Goal: Task Accomplishment & Management: Manage account settings

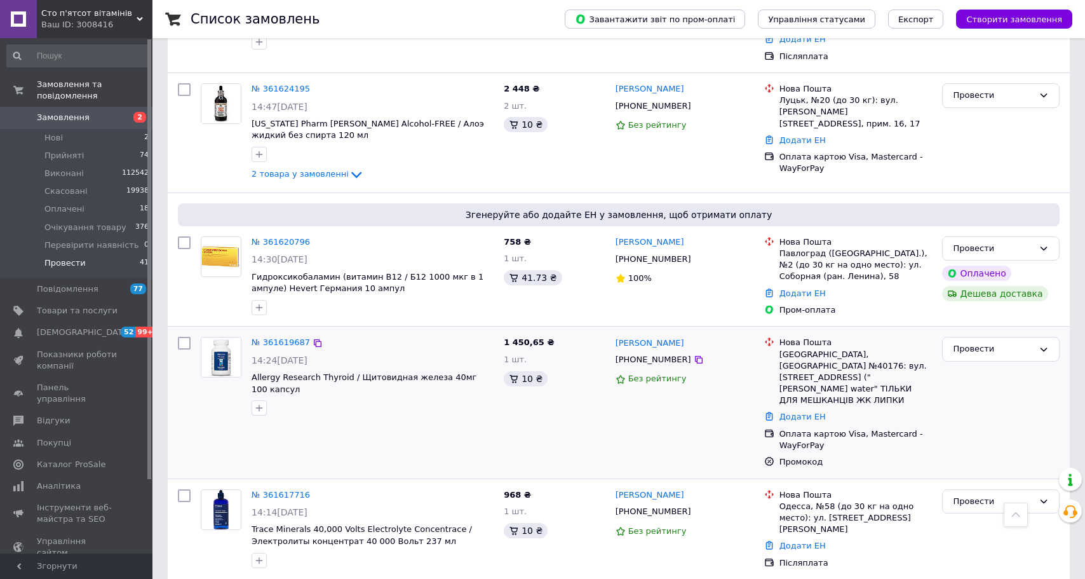
scroll to position [1394, 0]
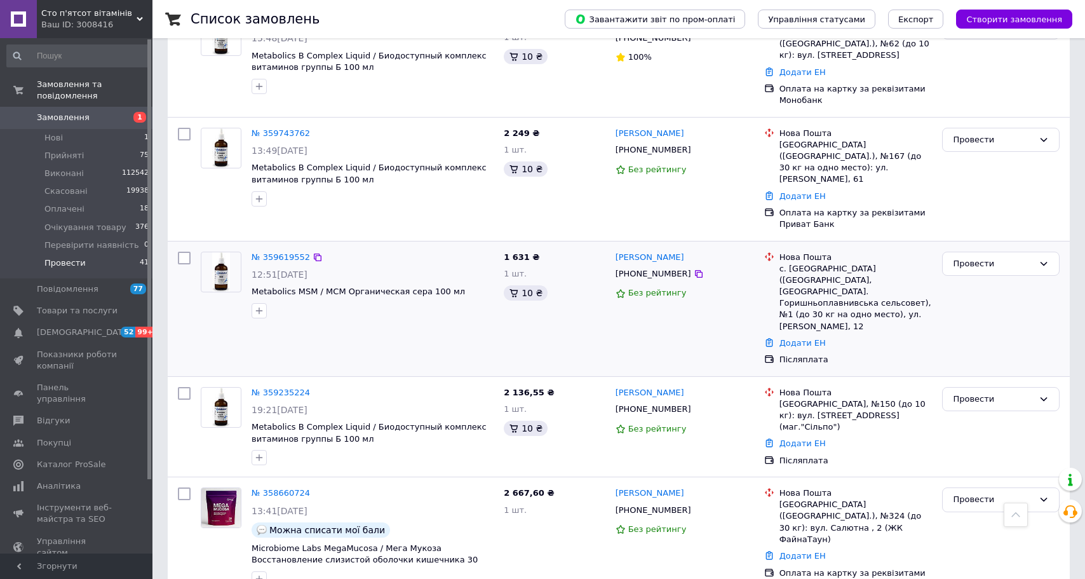
scroll to position [4162, 0]
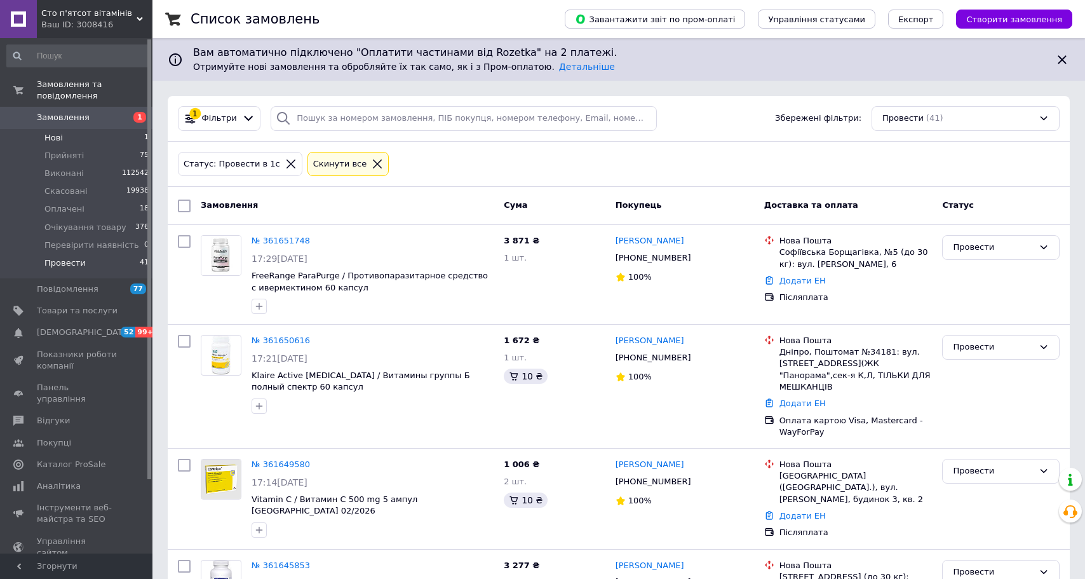
click at [62, 137] on li "Нові 1" at bounding box center [78, 138] width 156 height 18
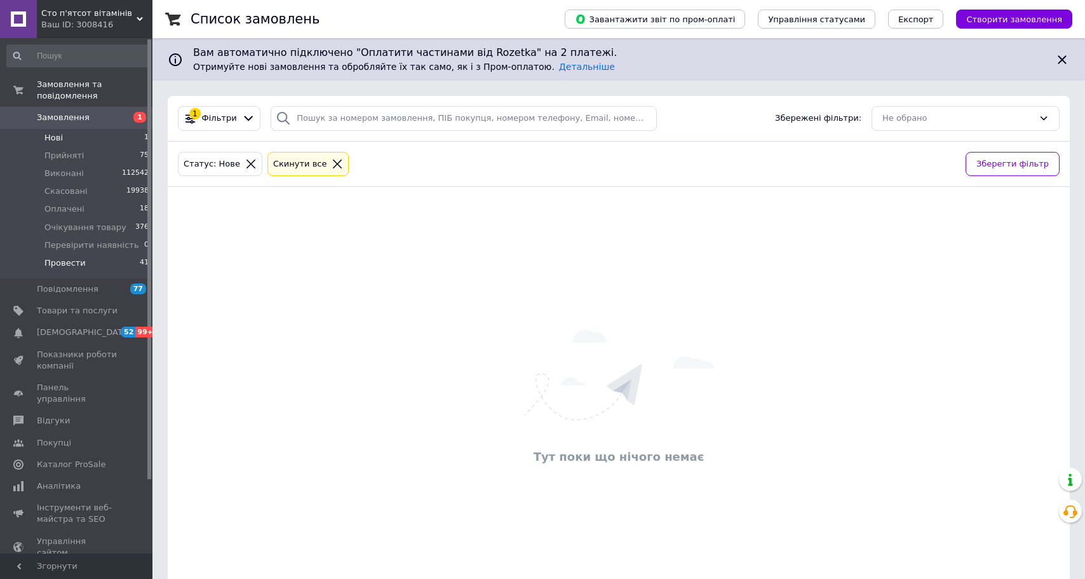
click at [68, 262] on span "Провести" at bounding box center [64, 262] width 41 height 11
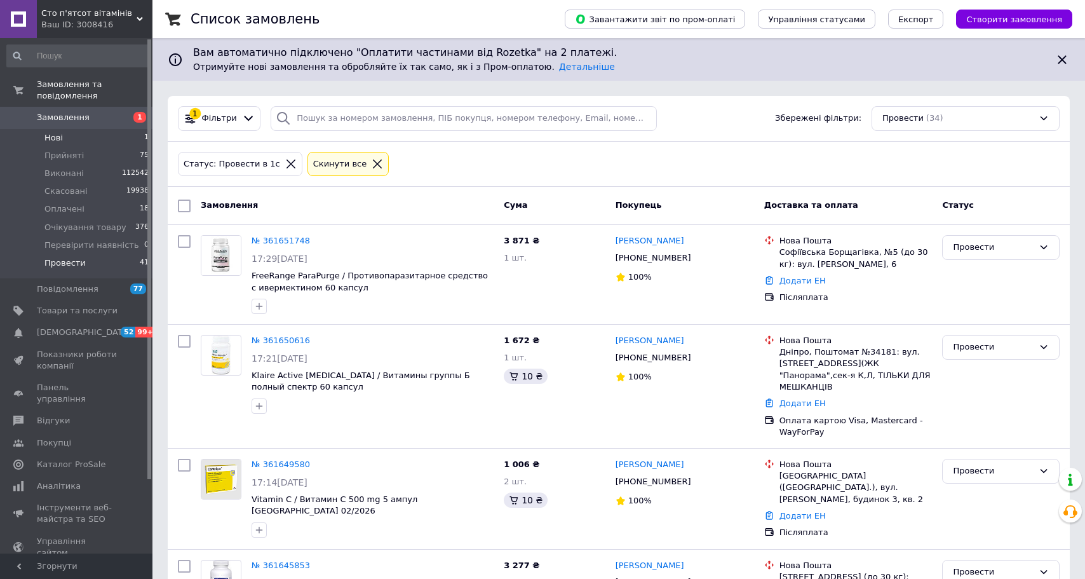
click at [49, 135] on span "Нові" at bounding box center [53, 137] width 18 height 11
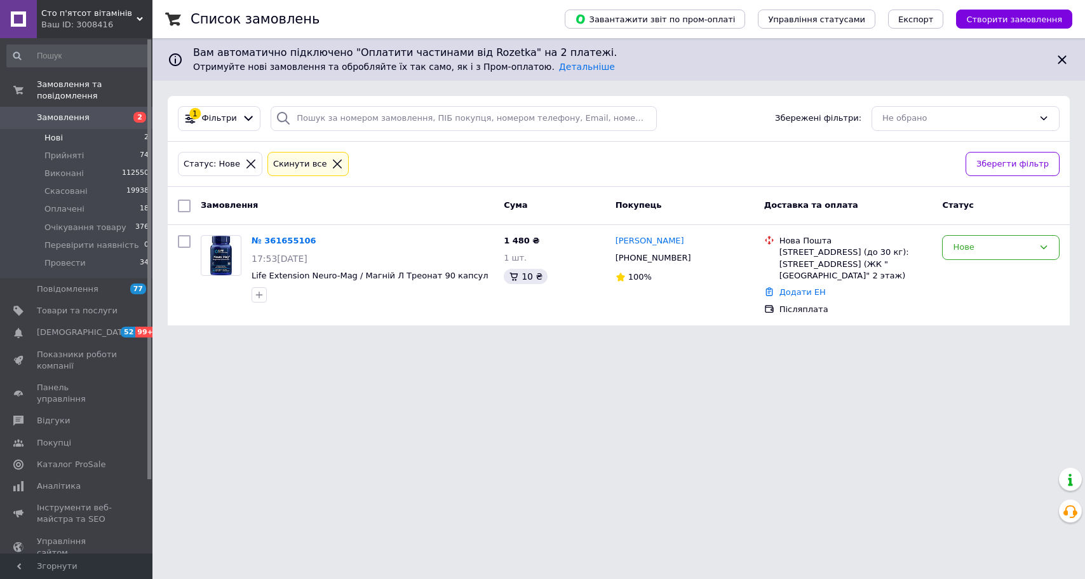
click at [69, 134] on li "Нові 2" at bounding box center [78, 138] width 156 height 18
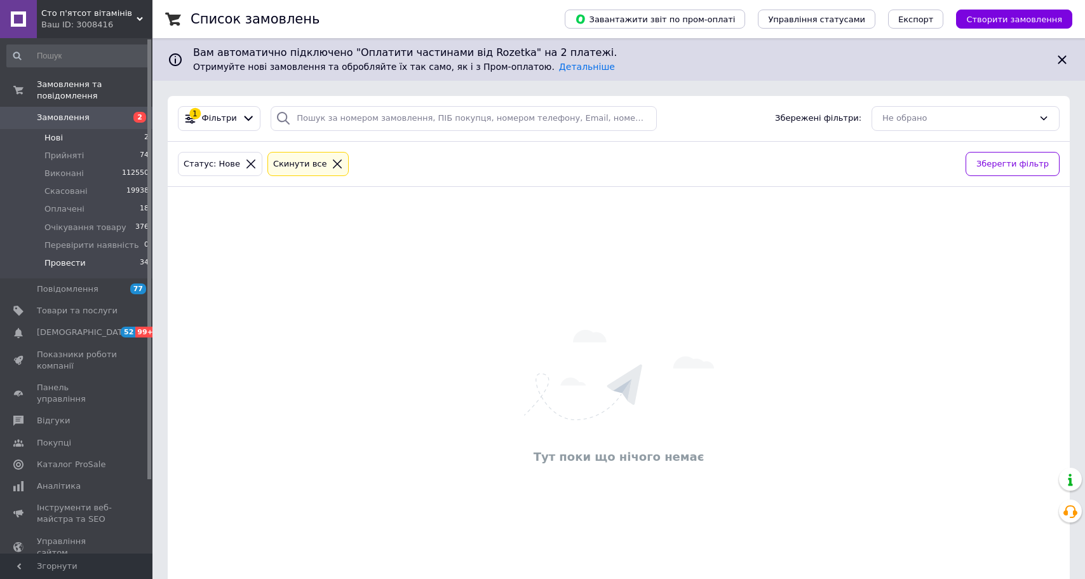
click at [93, 261] on li "Провести 34" at bounding box center [78, 266] width 156 height 24
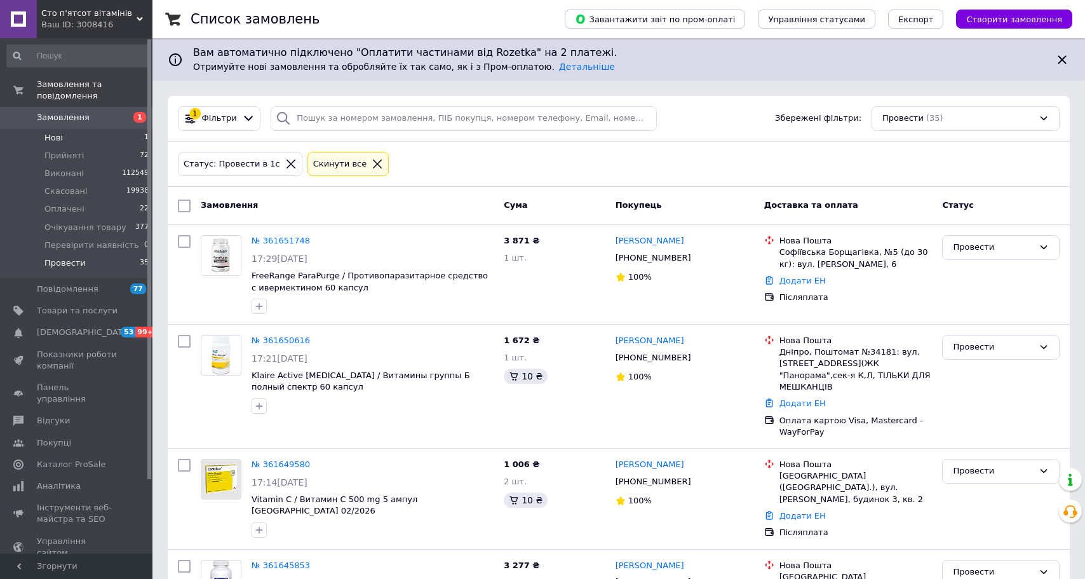
click at [63, 137] on li "Нові 1" at bounding box center [78, 138] width 156 height 18
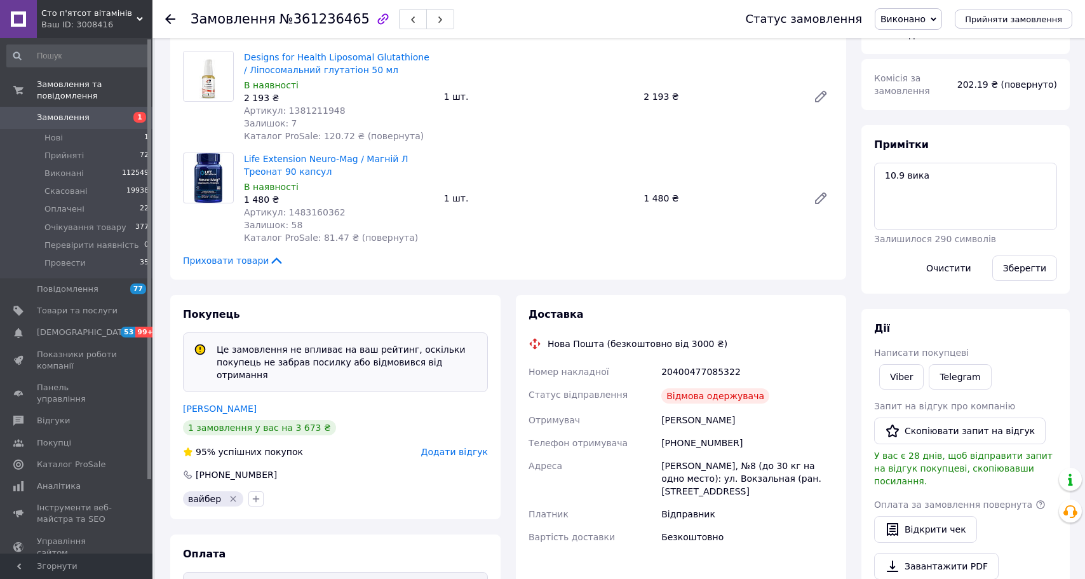
scroll to position [173, 0]
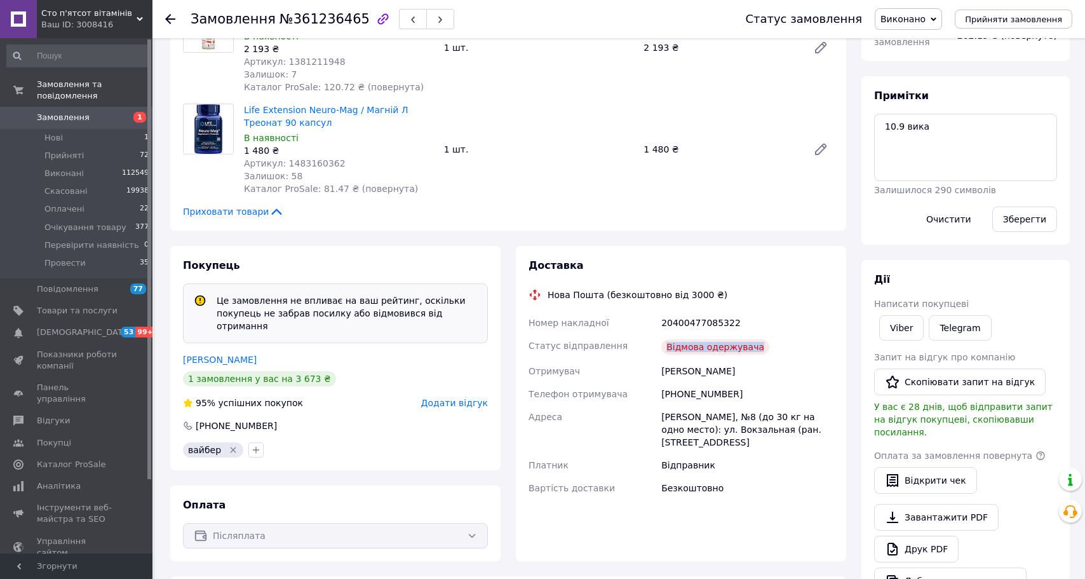
drag, startPoint x: 667, startPoint y: 347, endPoint x: 784, endPoint y: 347, distance: 117.5
click at [784, 347] on div "Відмова одержувача" at bounding box center [747, 346] width 177 height 25
copy div "Відмова одержувача"
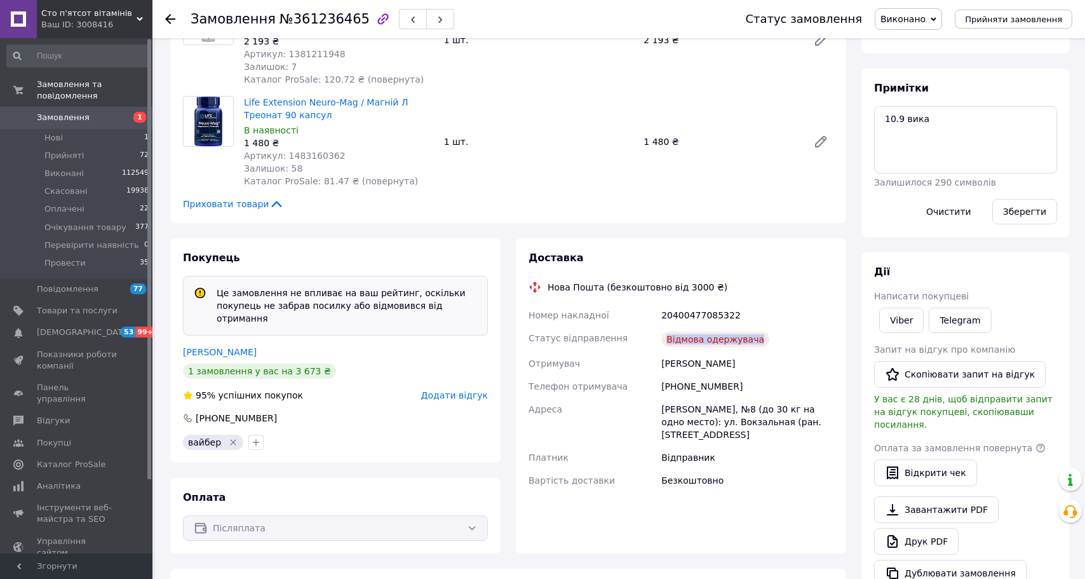
scroll to position [317, 0]
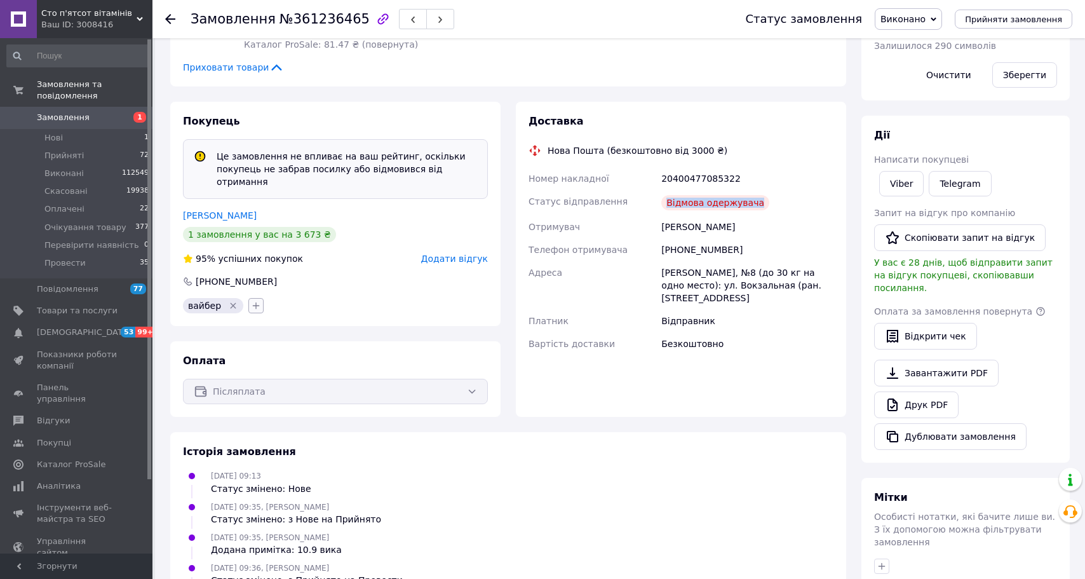
click at [251, 301] on icon "button" at bounding box center [256, 306] width 10 height 10
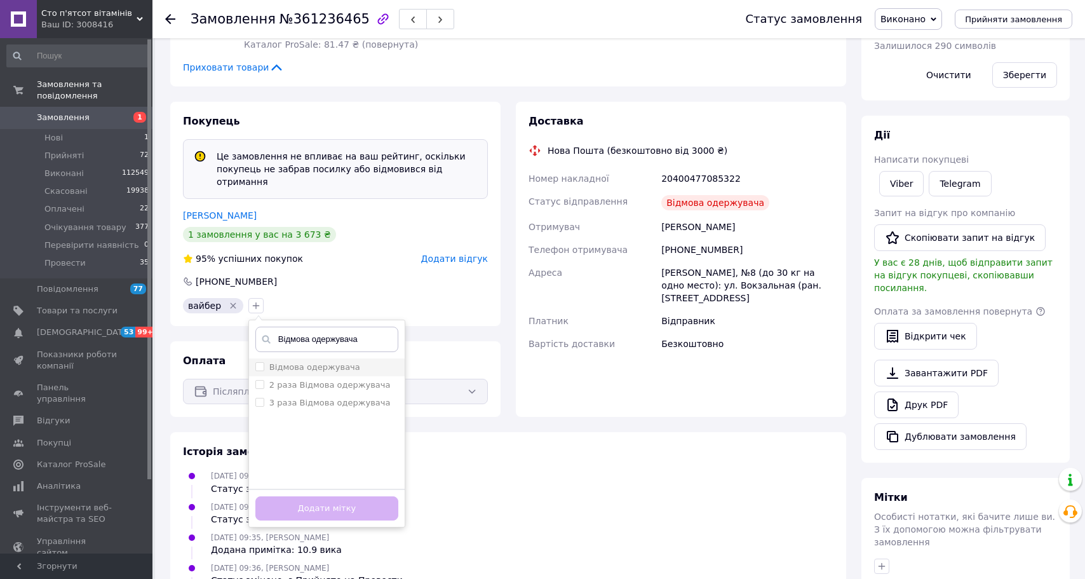
type input "Відмова одержувача"
click at [284, 362] on label "Відмова одержувача" at bounding box center [314, 367] width 91 height 10
checkbox input "true"
click at [306, 496] on button "Додати мітку" at bounding box center [326, 508] width 143 height 25
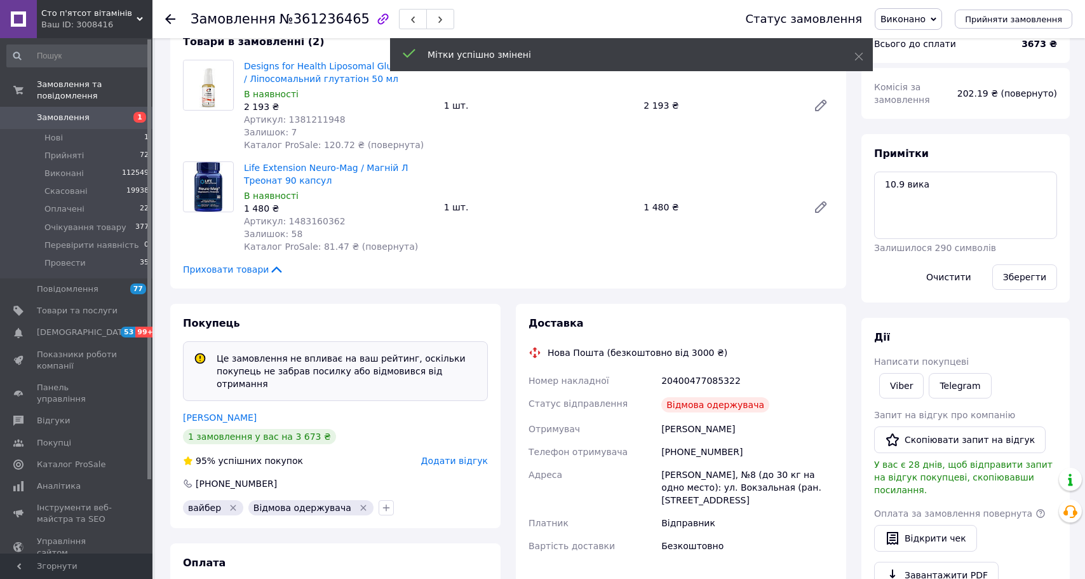
scroll to position [107, 0]
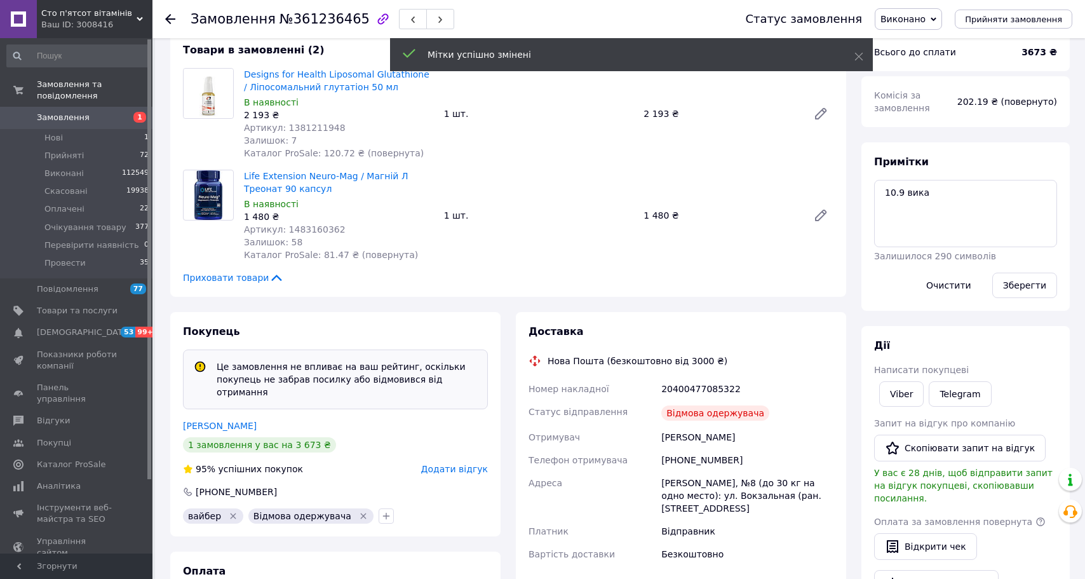
click at [702, 459] on div "+380672679849" at bounding box center [747, 460] width 177 height 23
copy div "380672679849"
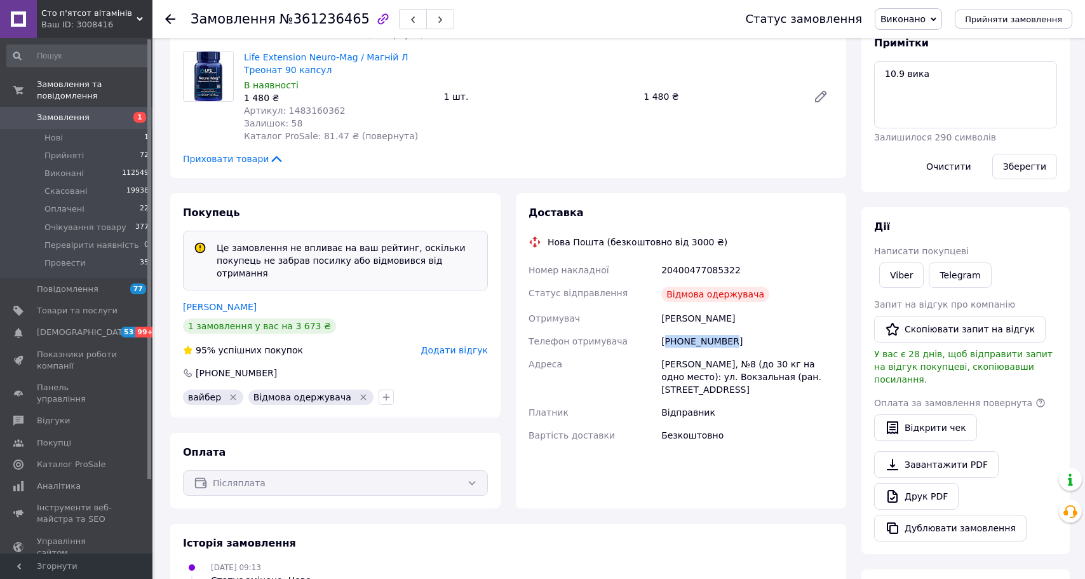
scroll to position [289, 0]
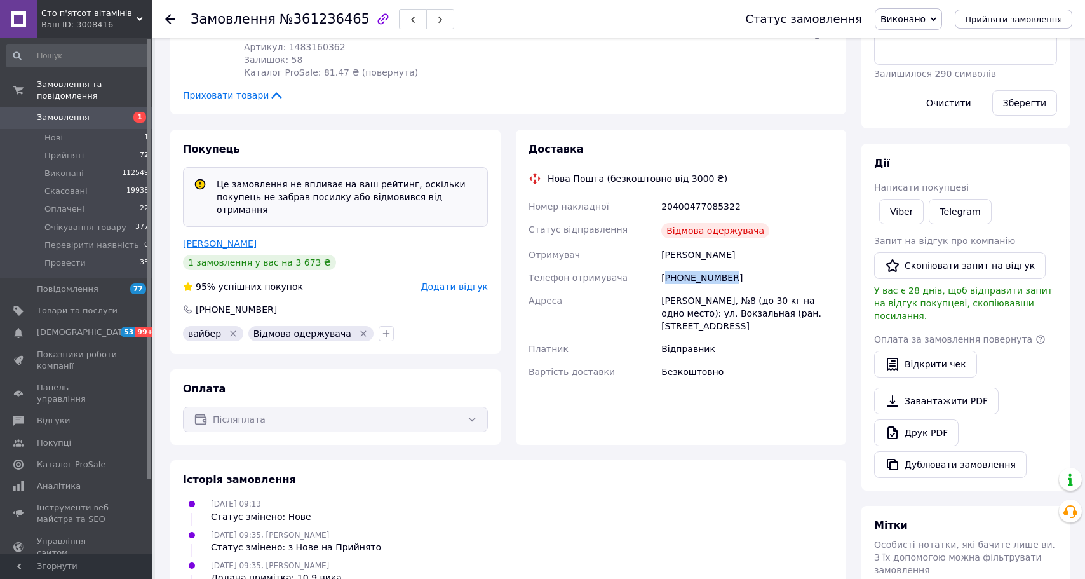
click at [219, 238] on link "Шаповалова Оксана" at bounding box center [220, 243] width 74 height 10
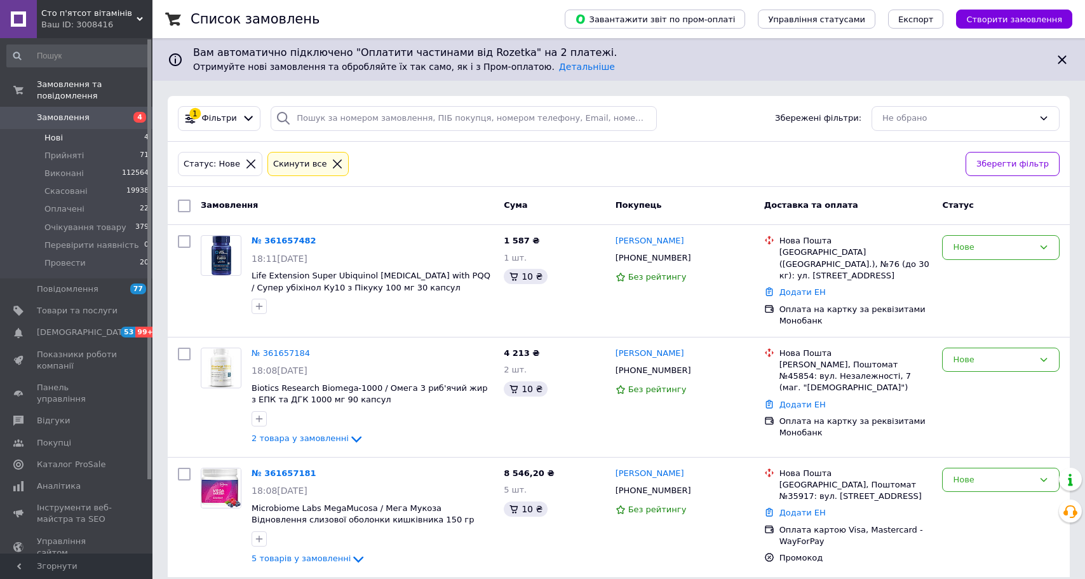
click at [62, 137] on span "Нові" at bounding box center [53, 137] width 18 height 11
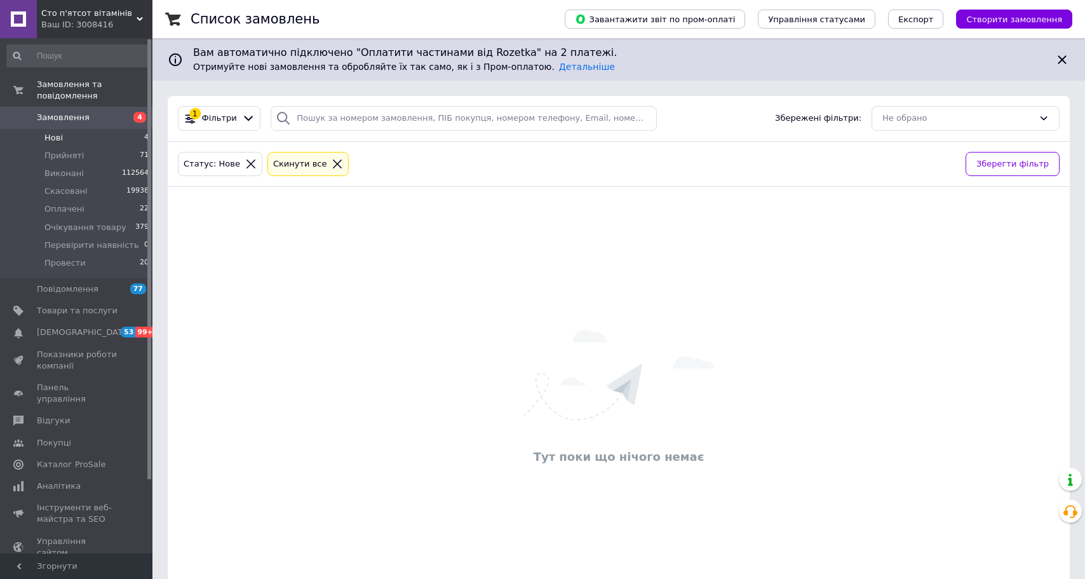
click at [65, 135] on li "Нові 4" at bounding box center [78, 138] width 156 height 18
click at [53, 138] on span "Нові" at bounding box center [53, 137] width 18 height 11
